Goal: Information Seeking & Learning: Learn about a topic

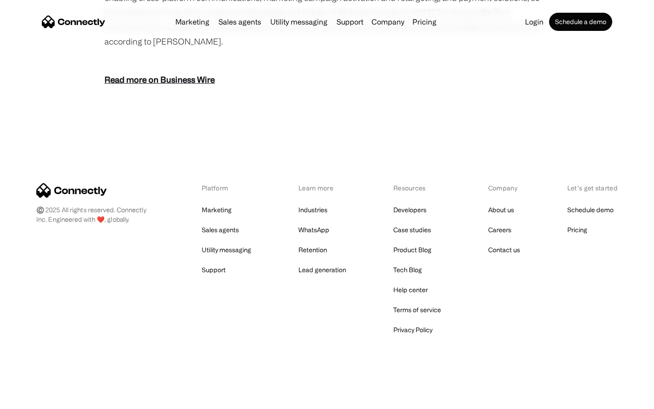
scroll to position [1125, 0]
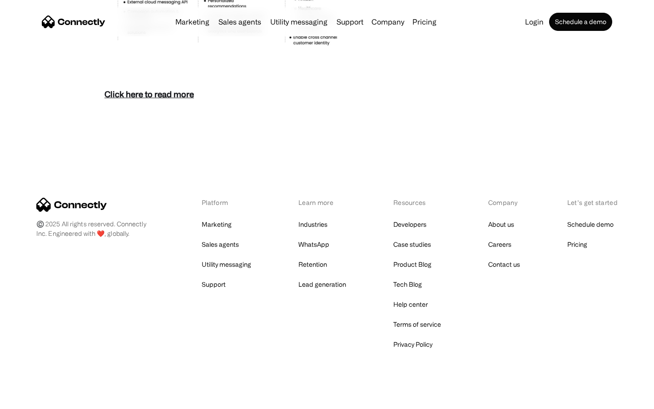
scroll to position [3936, 0]
